Goal: Information Seeking & Learning: Find specific fact

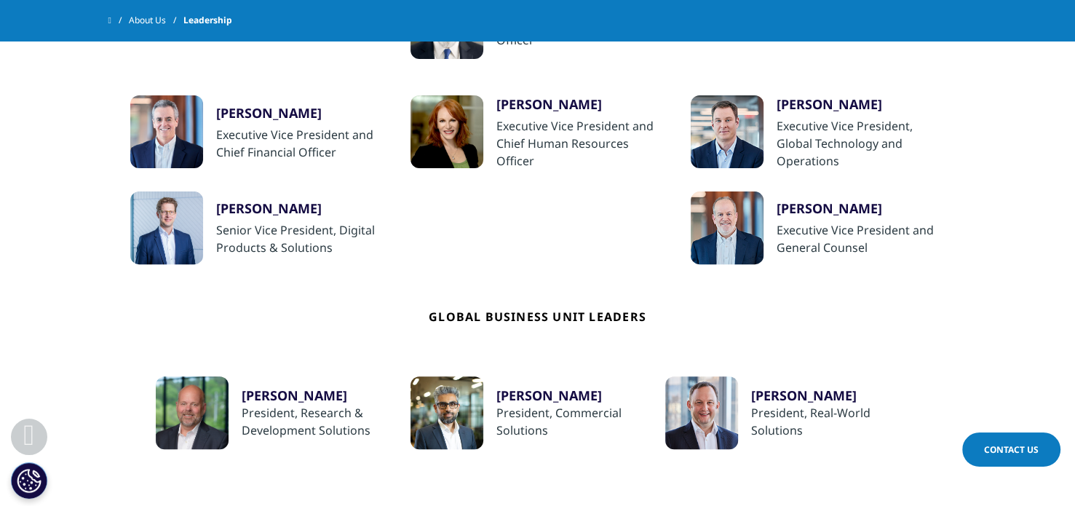
scroll to position [437, 0]
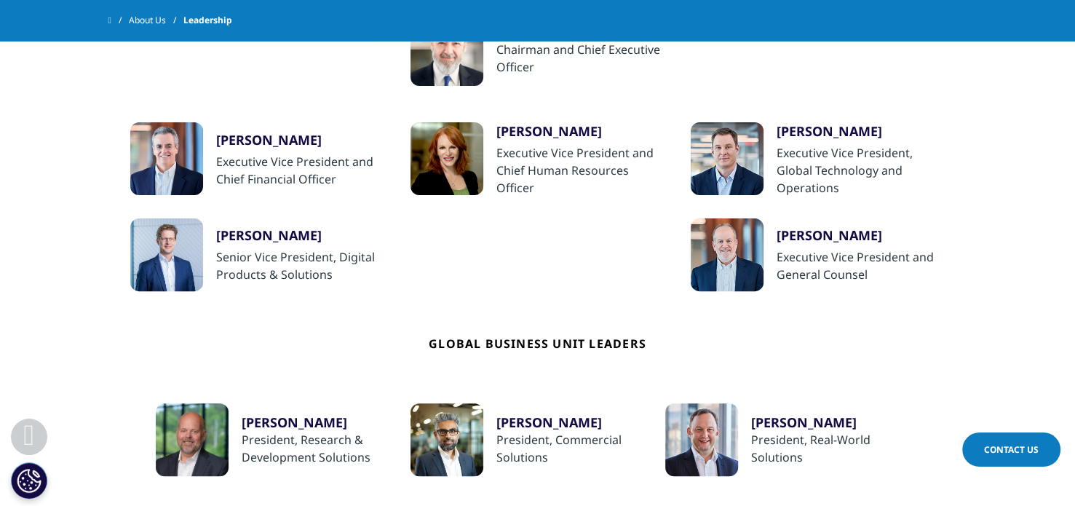
click at [265, 142] on div "Ron Bruehlman" at bounding box center [300, 139] width 169 height 17
click at [180, 177] on div at bounding box center [166, 158] width 73 height 73
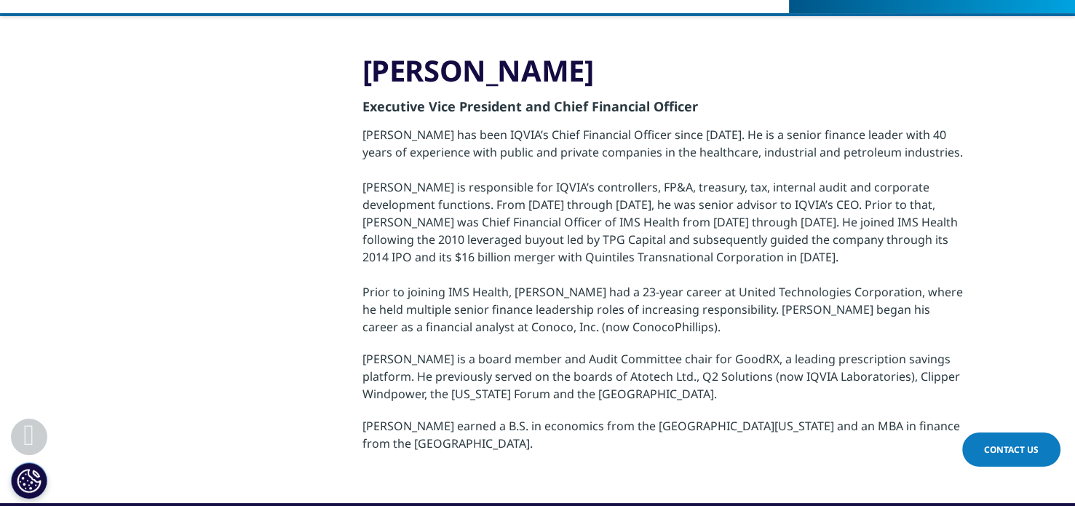
scroll to position [218, 0]
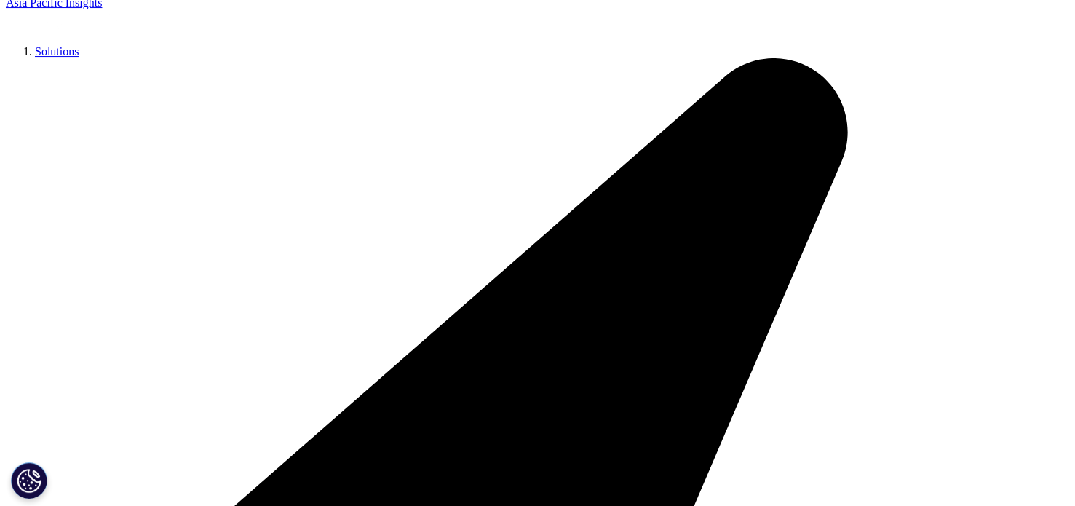
scroll to position [291, 0]
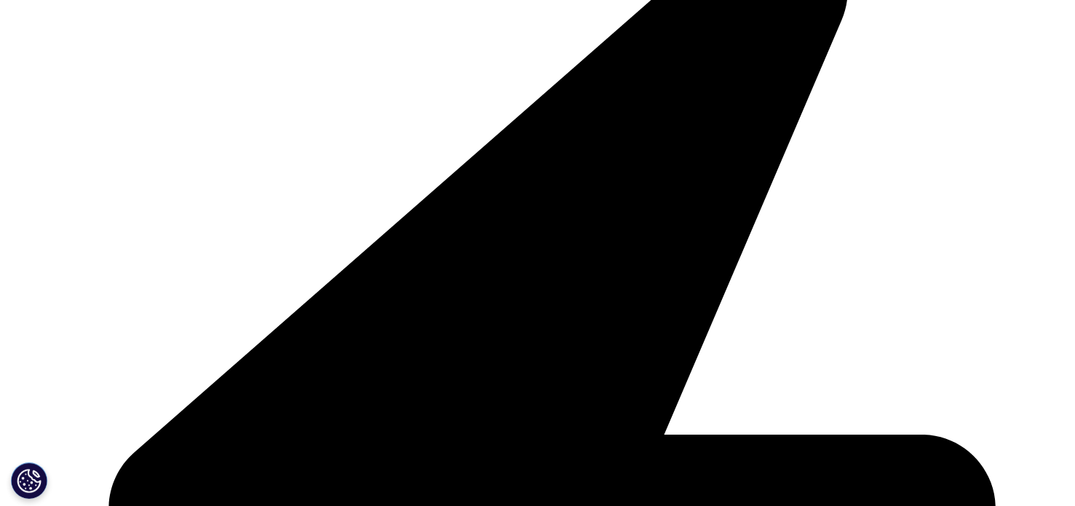
scroll to position [291, 0]
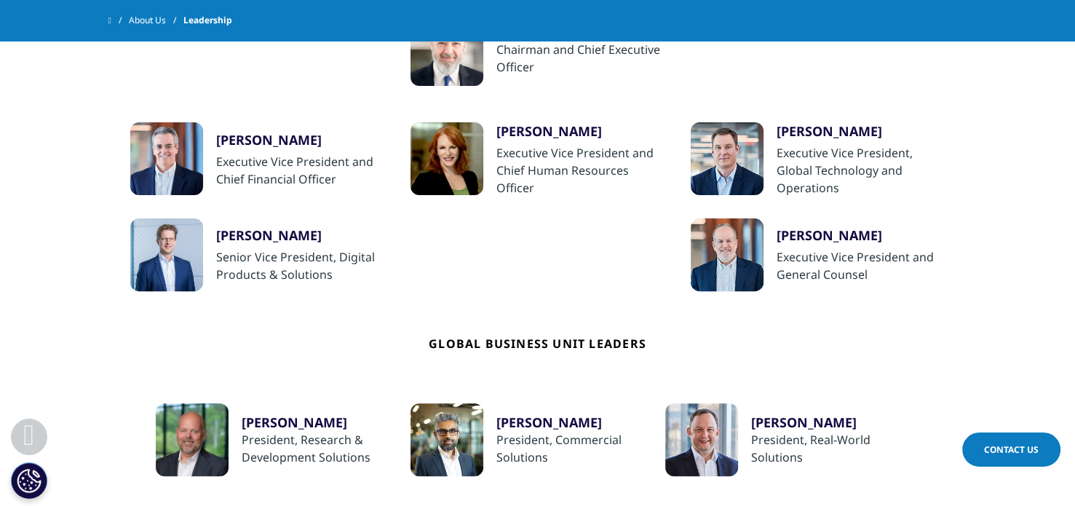
scroll to position [364, 0]
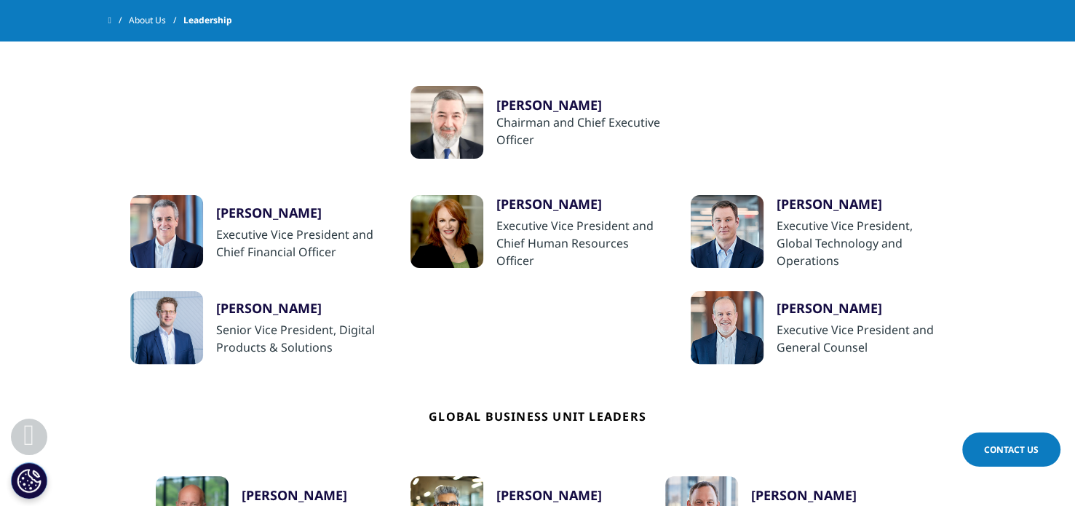
click at [757, 328] on div at bounding box center [727, 327] width 73 height 73
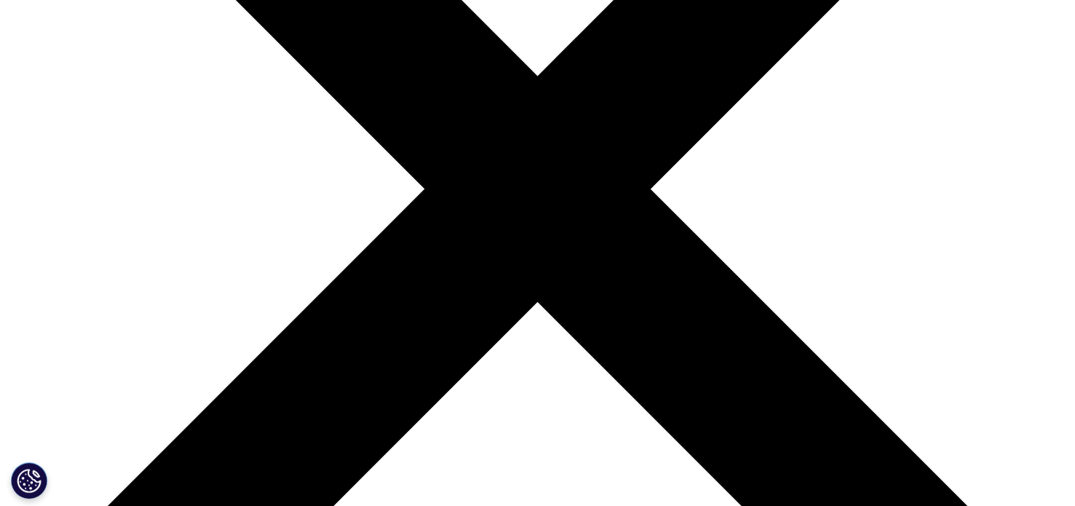
scroll to position [291, 0]
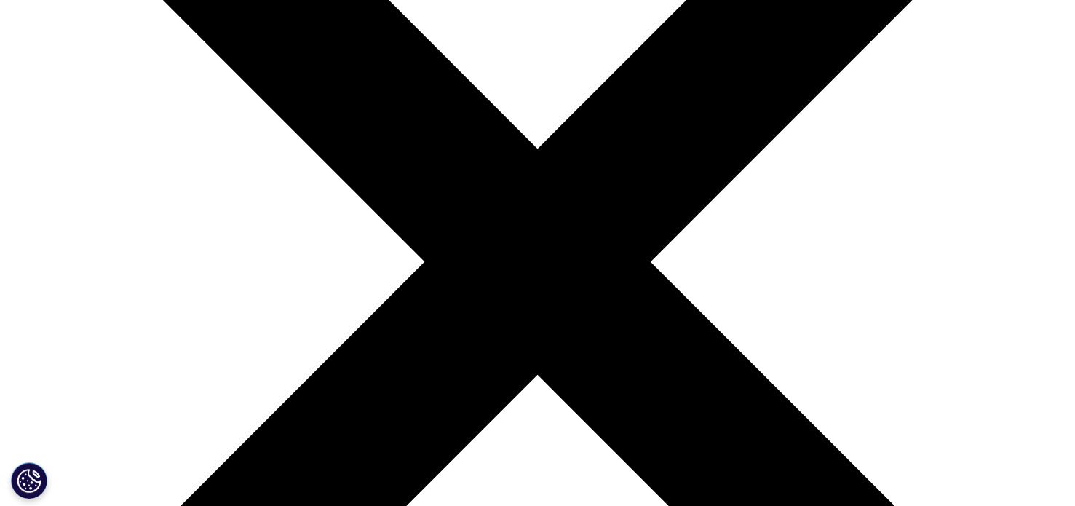
drag, startPoint x: 352, startPoint y: 209, endPoint x: 959, endPoint y: 430, distance: 645.7
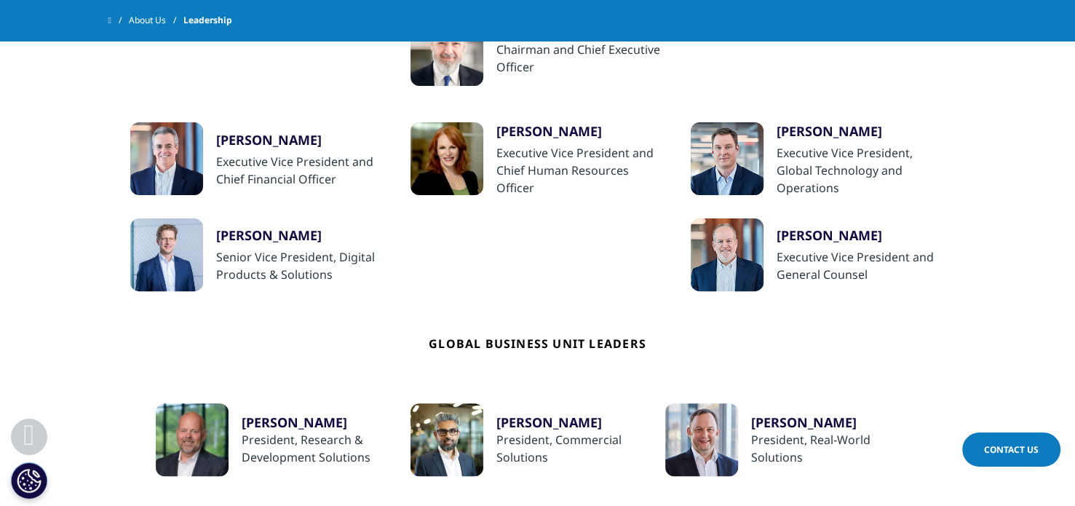
scroll to position [510, 0]
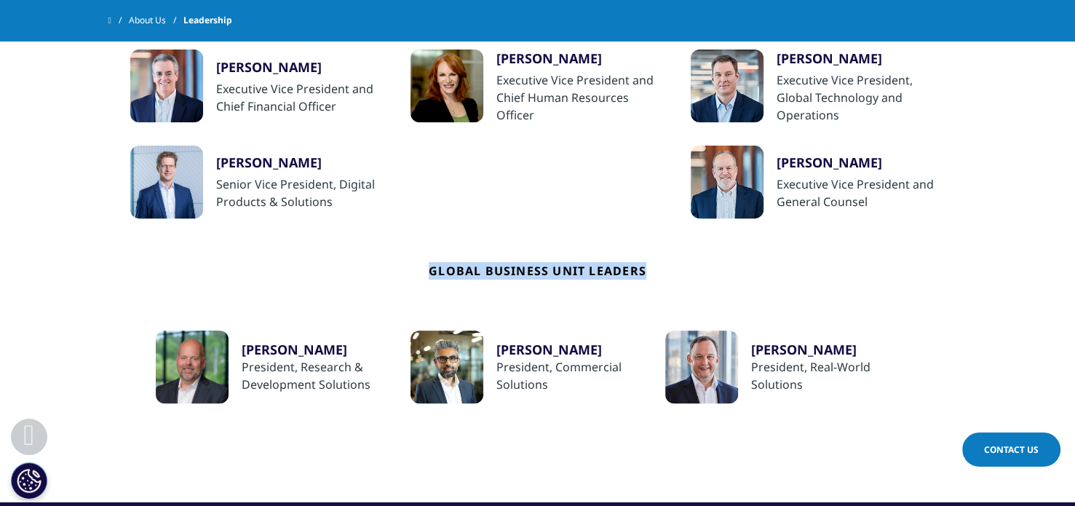
drag, startPoint x: 427, startPoint y: 270, endPoint x: 655, endPoint y: 282, distance: 228.2
click at [655, 282] on div "Global Business Unit Leaders Richard Staub President, Research & Development So…" at bounding box center [538, 310] width 816 height 185
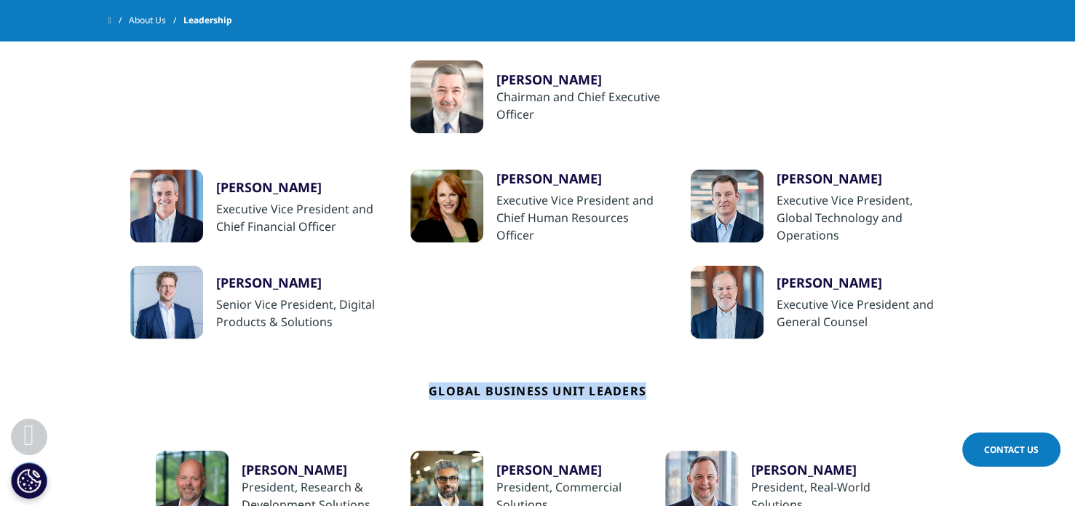
scroll to position [364, 0]
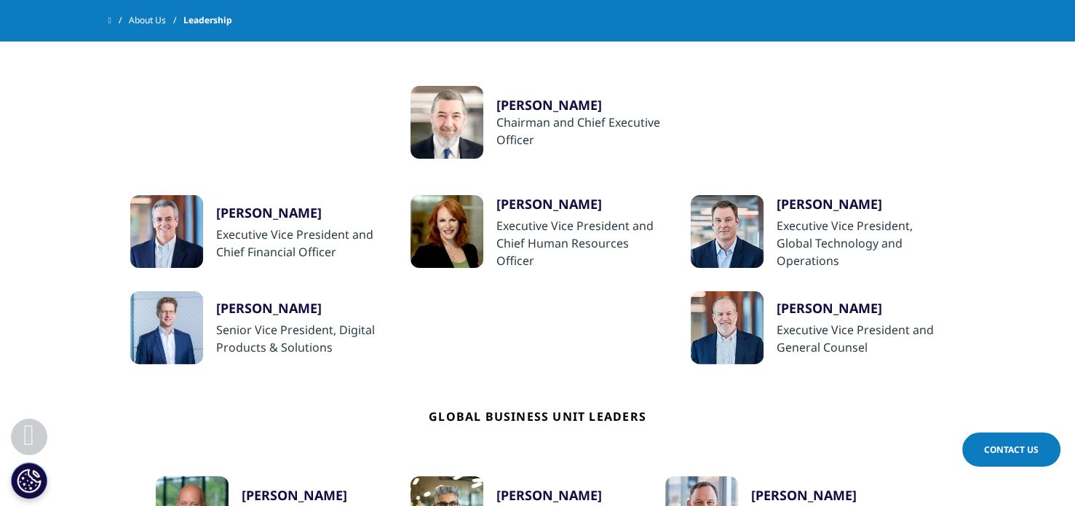
click at [526, 343] on div "Ron Bruehlman Executive Vice President and Chief Financial Officer Trudy Stein …" at bounding box center [538, 279] width 816 height 169
drag, startPoint x: 990, startPoint y: 1, endPoint x: 688, endPoint y: 75, distance: 311.2
click at [688, 75] on ul "Ari Bousbib Chairman and Chief Executive Officer Ron Bruehlman Executive Vice P…" at bounding box center [538, 335] width 830 height 623
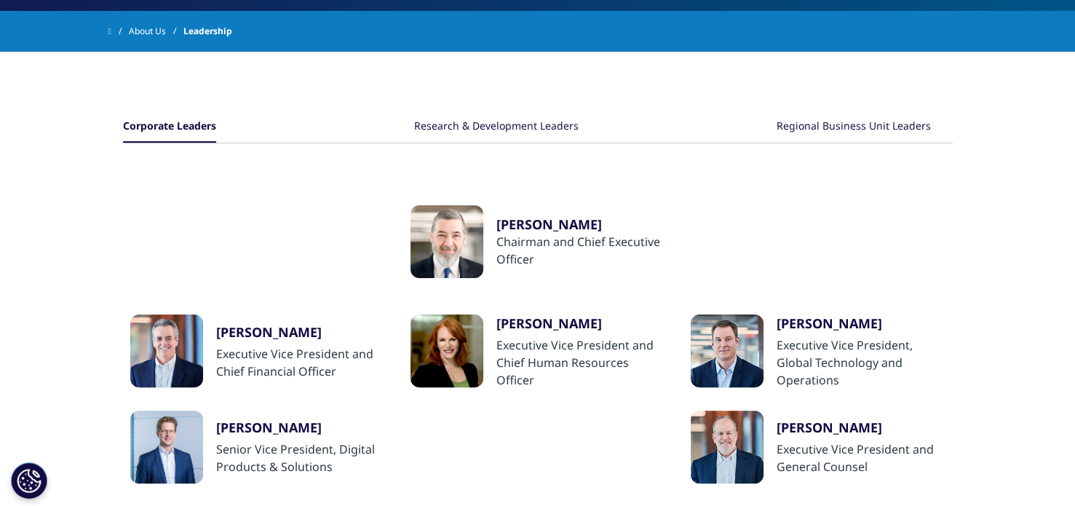
scroll to position [437, 0]
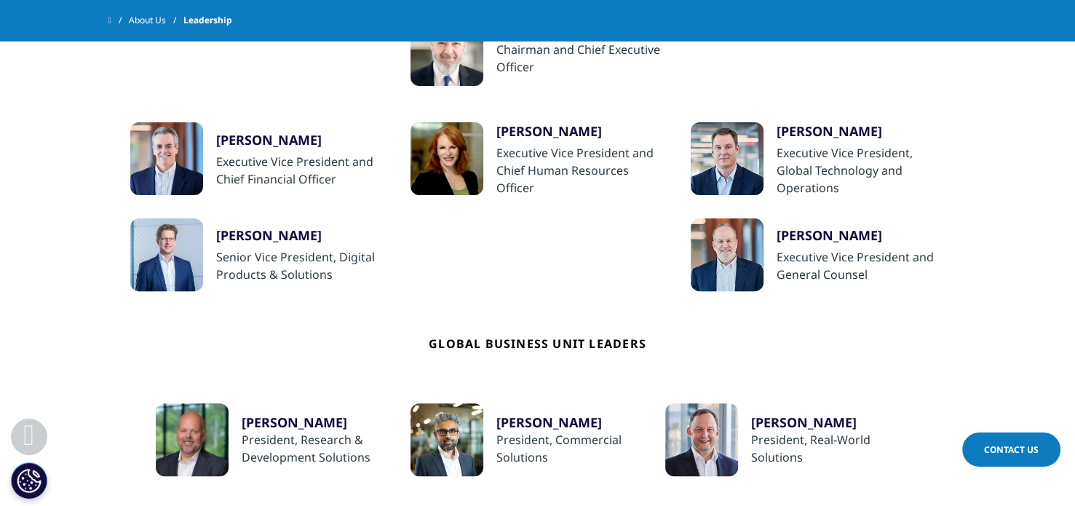
click at [837, 229] on div "[PERSON_NAME]" at bounding box center [861, 234] width 169 height 17
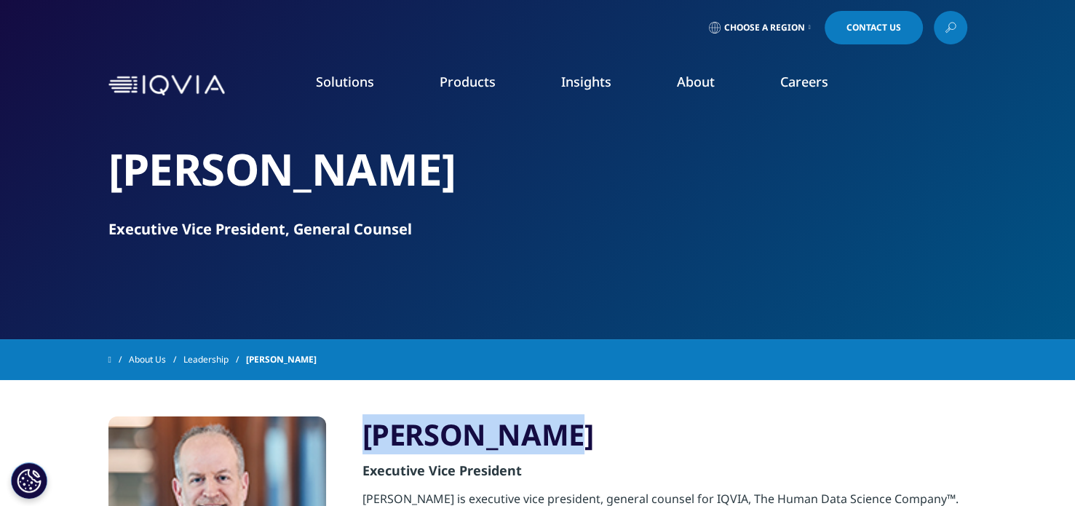
drag, startPoint x: 466, startPoint y: 438, endPoint x: 367, endPoint y: 437, distance: 99.0
click at [367, 437] on h3 "[PERSON_NAME]" at bounding box center [665, 434] width 605 height 36
copy h3 "[PERSON_NAME]"
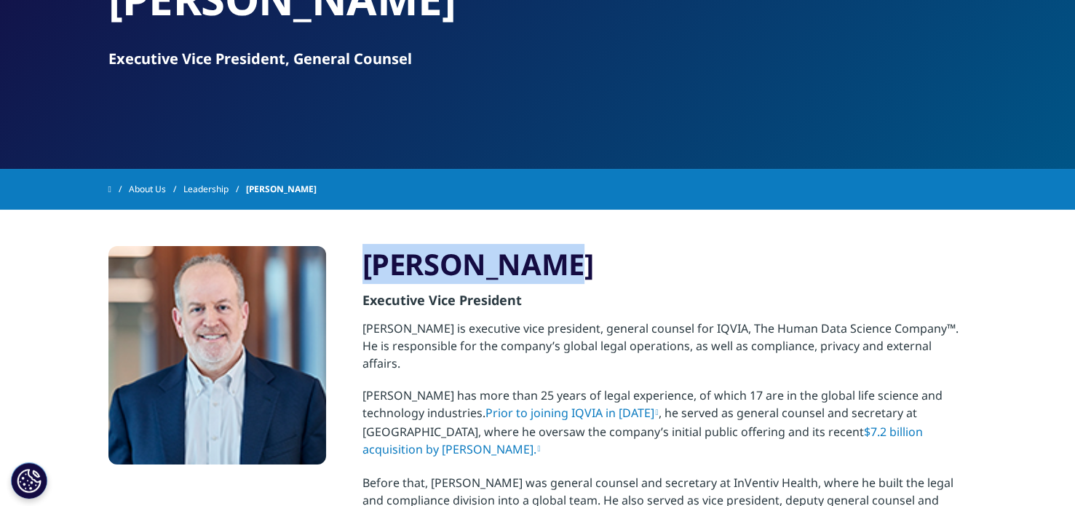
scroll to position [146, 0]
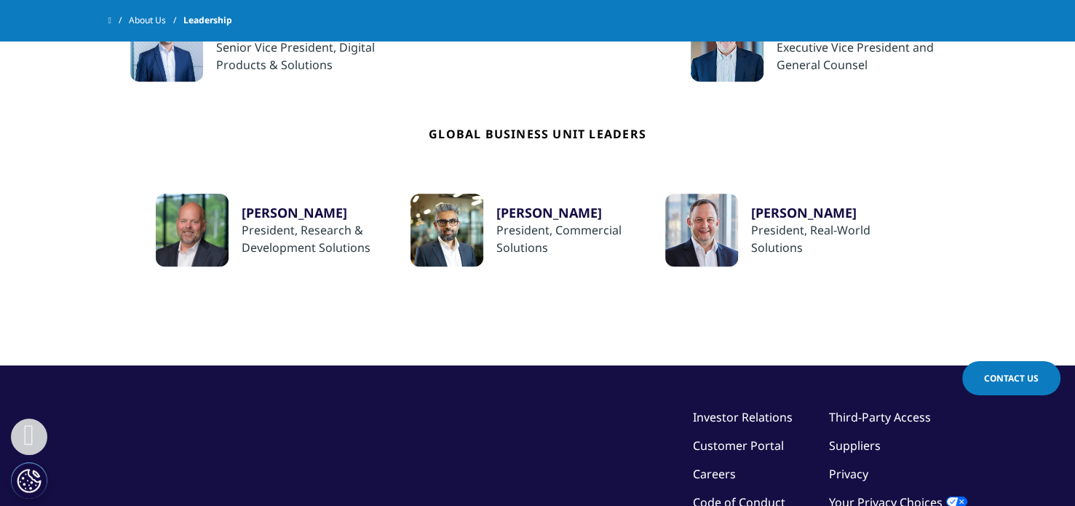
scroll to position [655, 0]
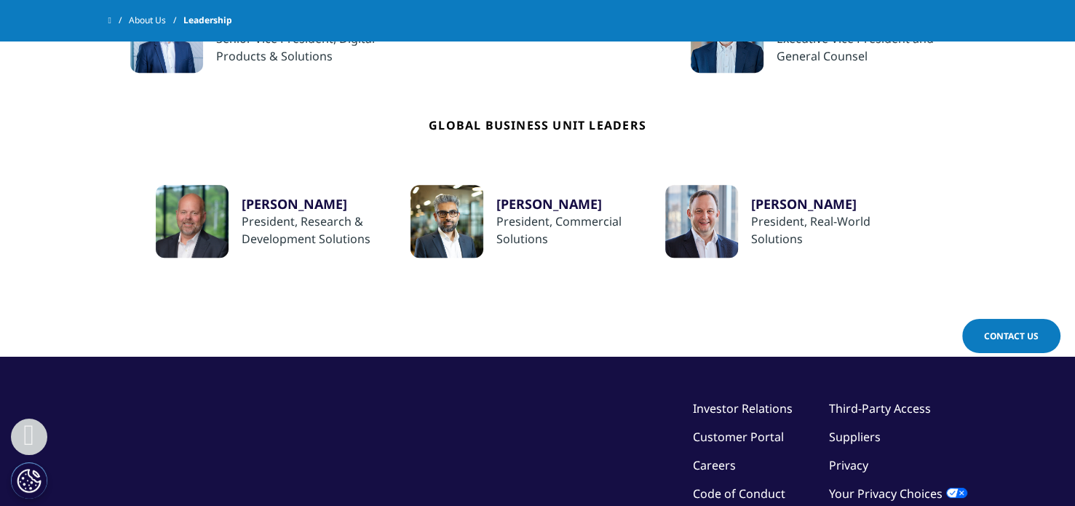
click at [542, 207] on div "[PERSON_NAME]" at bounding box center [581, 203] width 169 height 17
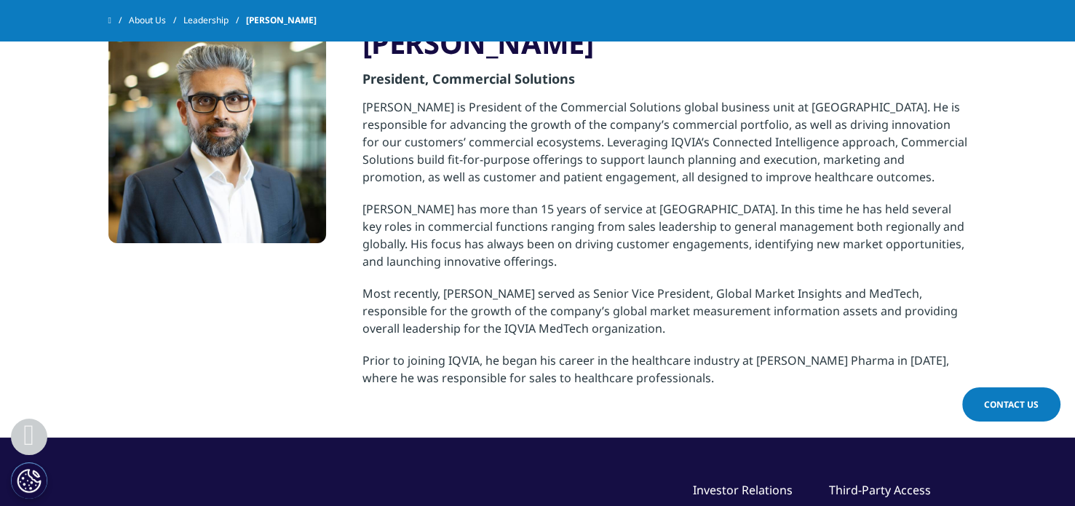
scroll to position [364, 0]
